Goal: Transaction & Acquisition: Purchase product/service

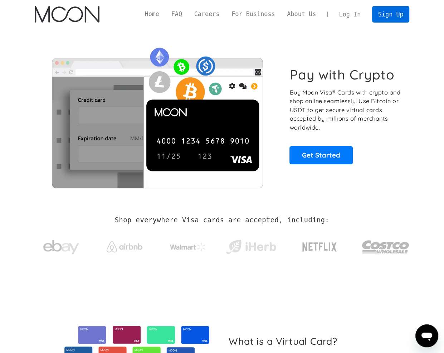
click at [392, 10] on link "Sign Up" at bounding box center [390, 14] width 37 height 16
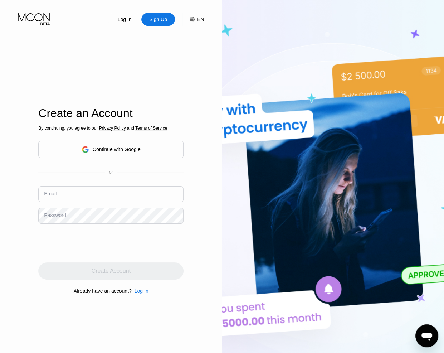
click at [107, 198] on input "text" at bounding box center [110, 194] width 145 height 16
click at [81, 192] on input "text" at bounding box center [110, 194] width 145 height 16
paste input "[EMAIL_ADDRESS][DOMAIN_NAME]"
type input "[EMAIL_ADDRESS][DOMAIN_NAME]"
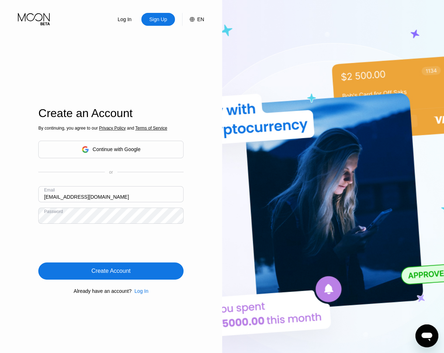
click at [126, 268] on div "Create Account" at bounding box center [110, 271] width 145 height 17
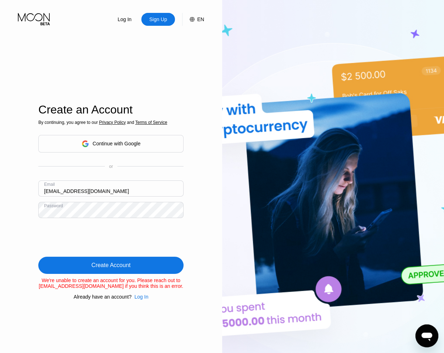
click at [133, 261] on div "Create Account" at bounding box center [110, 265] width 145 height 17
click at [143, 263] on div "Create Account" at bounding box center [110, 265] width 145 height 17
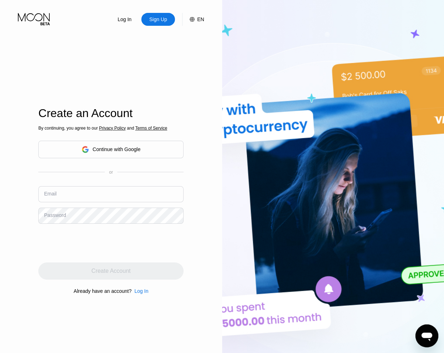
click at [68, 192] on input "text" at bounding box center [110, 194] width 145 height 16
click at [114, 193] on input "text" at bounding box center [110, 194] width 145 height 16
paste input "[EMAIL_ADDRESS][DOMAIN_NAME]"
type input "[EMAIL_ADDRESS][DOMAIN_NAME]"
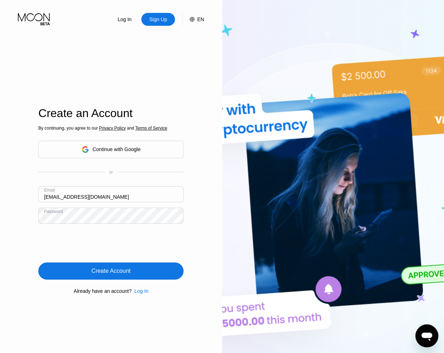
drag, startPoint x: 125, startPoint y: 271, endPoint x: 129, endPoint y: 270, distance: 4.1
click at [125, 270] on div "Create Account" at bounding box center [111, 271] width 39 height 7
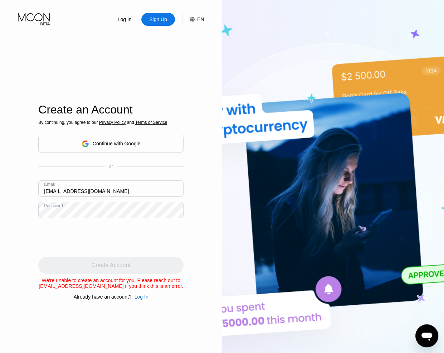
click at [11, 138] on div "Log In Sign Up EN Language Select an item Save Create an Account By continuing,…" at bounding box center [111, 194] width 222 height 389
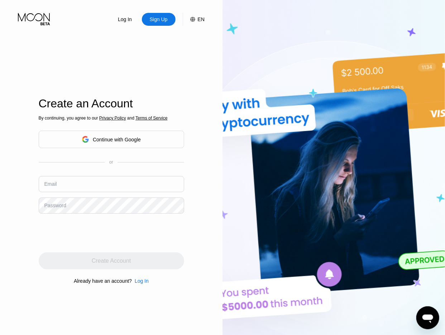
click at [79, 185] on input "text" at bounding box center [111, 184] width 145 height 16
paste input "[EMAIL_ADDRESS][DOMAIN_NAME]"
type input "[EMAIL_ADDRESS][DOMAIN_NAME]"
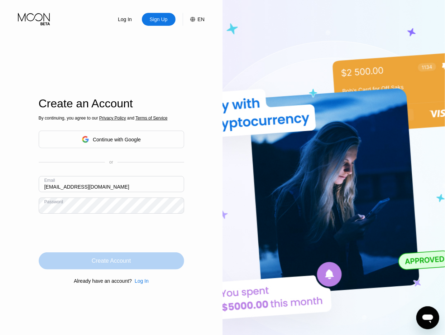
click at [111, 265] on div "Create Account" at bounding box center [111, 261] width 39 height 7
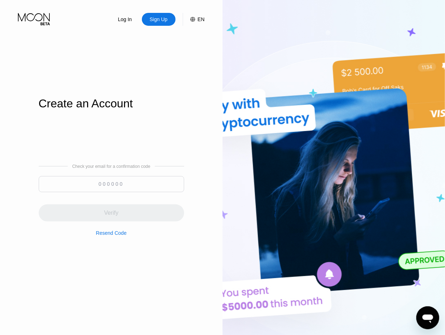
click at [127, 184] on input at bounding box center [111, 184] width 145 height 16
paste input "807737"
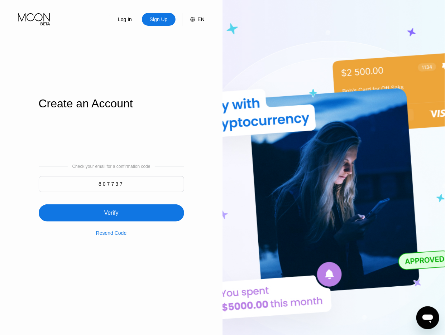
type input "807737"
click at [119, 212] on div "Verify" at bounding box center [111, 212] width 145 height 17
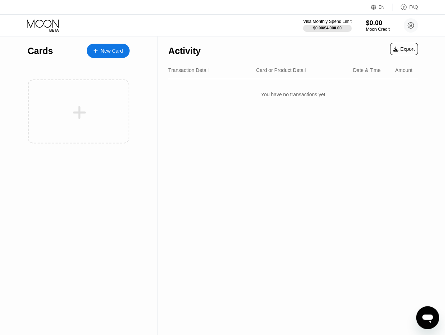
click at [381, 26] on div "$0.00" at bounding box center [378, 23] width 24 height 8
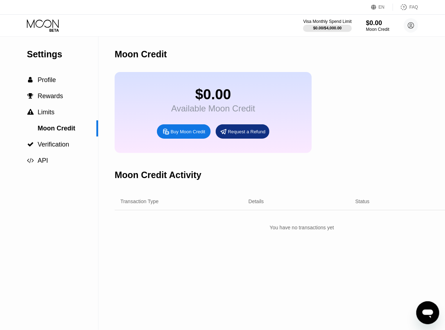
click at [177, 135] on div "Buy Moon Credit" at bounding box center [187, 132] width 35 height 6
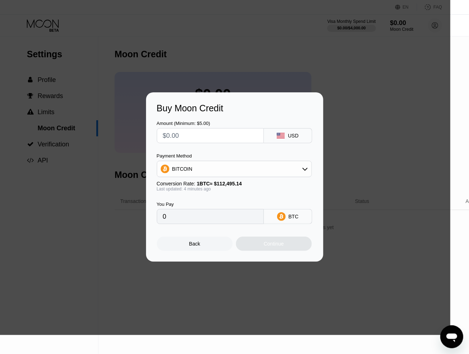
click at [227, 166] on div "BITCOIN" at bounding box center [234, 169] width 154 height 14
click at [200, 206] on span "USDT on TRON" at bounding box center [192, 205] width 36 height 6
click at [210, 167] on div "USDT on TRON" at bounding box center [234, 169] width 154 height 14
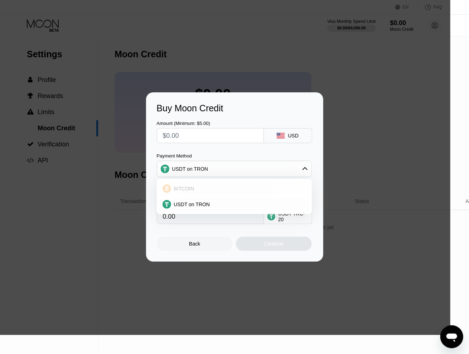
click at [200, 188] on div "BITCOIN" at bounding box center [238, 189] width 135 height 6
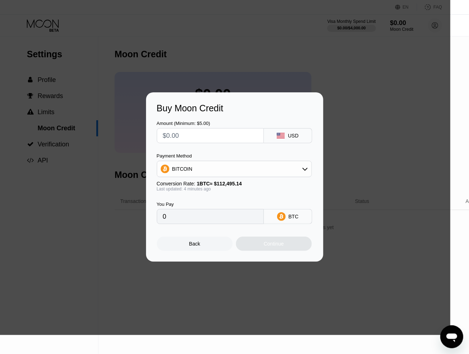
click at [186, 169] on div "BITCOIN" at bounding box center [182, 169] width 20 height 6
click at [192, 199] on div "USDT on TRON" at bounding box center [234, 204] width 151 height 14
type input "0.00"
click at [286, 133] on div "USD" at bounding box center [288, 135] width 48 height 15
click at [223, 136] on input "text" at bounding box center [210, 136] width 95 height 14
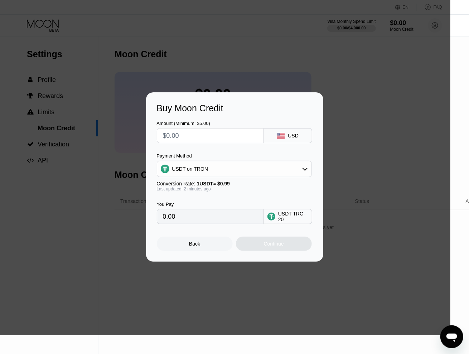
type input "$6"
type input "6.06"
type input "$68"
type input "68.69"
type input "$68.4"
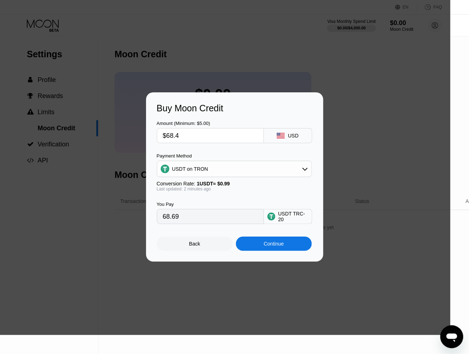
type input "69.09"
type input "$68.45"
type input "69.14"
type input "$68.45"
drag, startPoint x: 163, startPoint y: 220, endPoint x: 158, endPoint y: 220, distance: 5.1
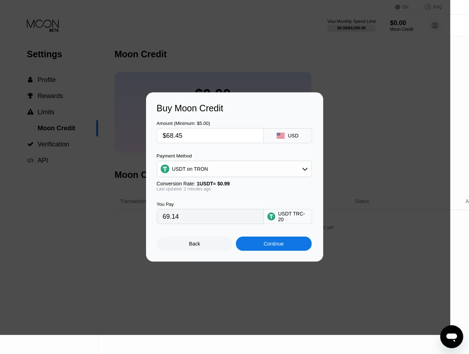
click at [158, 220] on div "69.14" at bounding box center [210, 216] width 107 height 15
click at [270, 246] on div "Continue" at bounding box center [274, 244] width 20 height 6
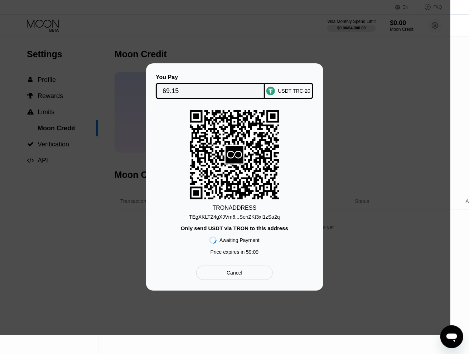
click at [240, 212] on div "TEgXKLTZ4gXJVm6...SenZKt3xf1zSa2q" at bounding box center [234, 215] width 91 height 9
click at [239, 217] on div "TEgXKLTZ4gXJVm6...SenZKt3xf1zSa2q" at bounding box center [234, 217] width 91 height 6
